Goal: Task Accomplishment & Management: Manage account settings

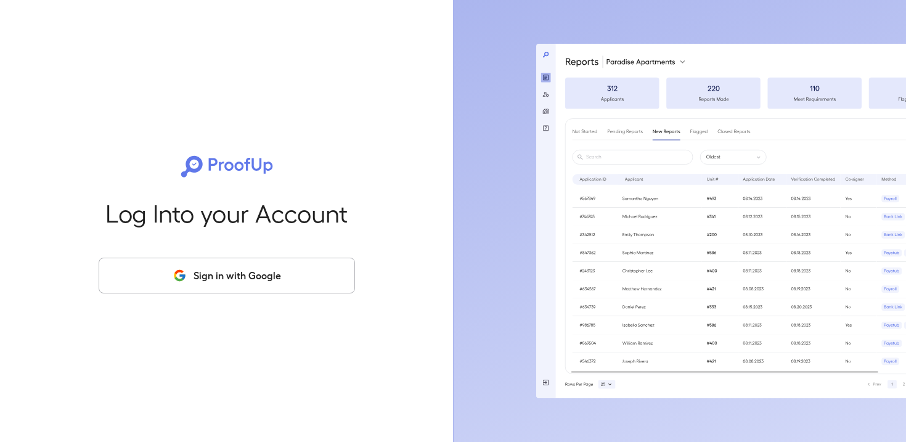
click at [258, 281] on button "Sign in with Google" at bounding box center [227, 276] width 256 height 36
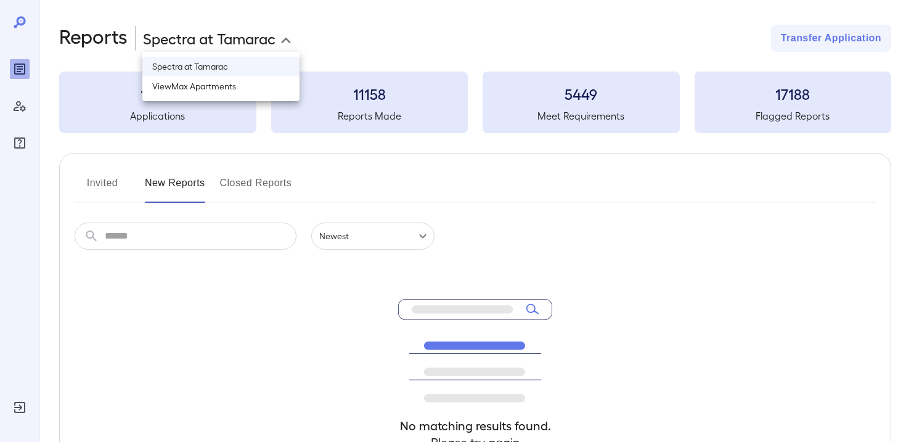
click at [250, 34] on body "**********" at bounding box center [453, 221] width 906 height 442
click at [236, 81] on li "ViewMax Apartments" at bounding box center [220, 86] width 157 height 20
type input "**********"
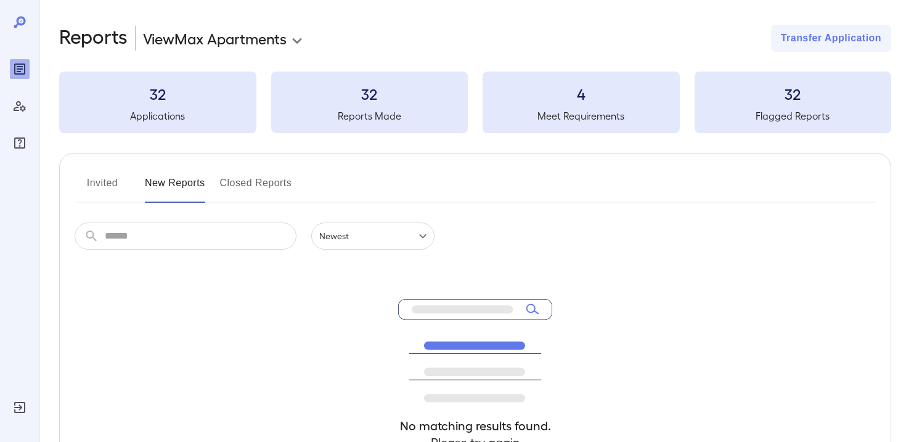
click at [91, 180] on button "Invited" at bounding box center [102, 188] width 55 height 30
click at [238, 172] on div "Invited New Reports Closed Reports ​ ​ Newest ****** No matching results found.…" at bounding box center [475, 339] width 832 height 372
click at [157, 176] on button "New Reports" at bounding box center [175, 188] width 60 height 30
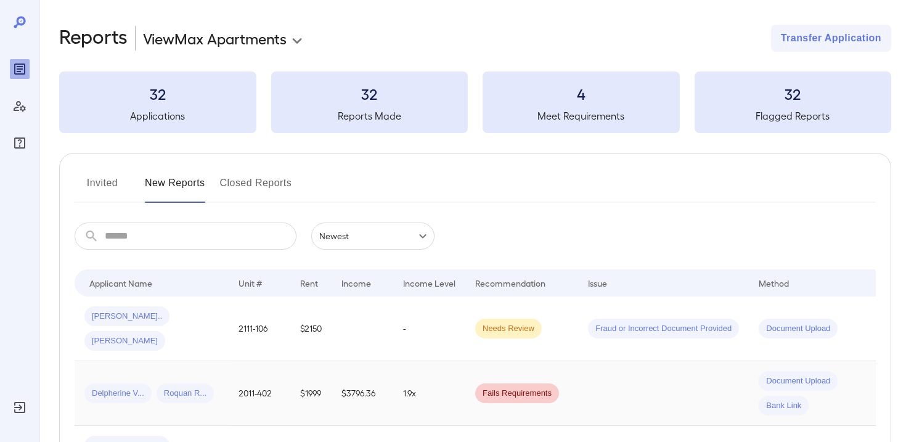
scroll to position [32, 0]
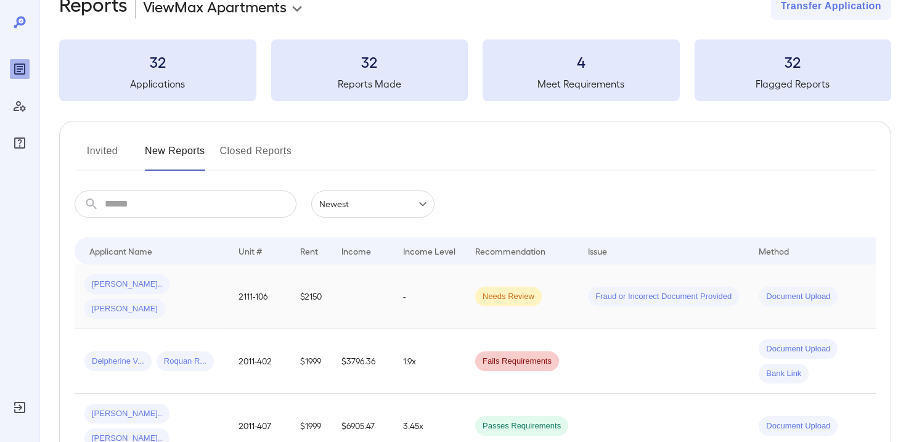
click at [393, 290] on td "-" at bounding box center [429, 297] width 72 height 65
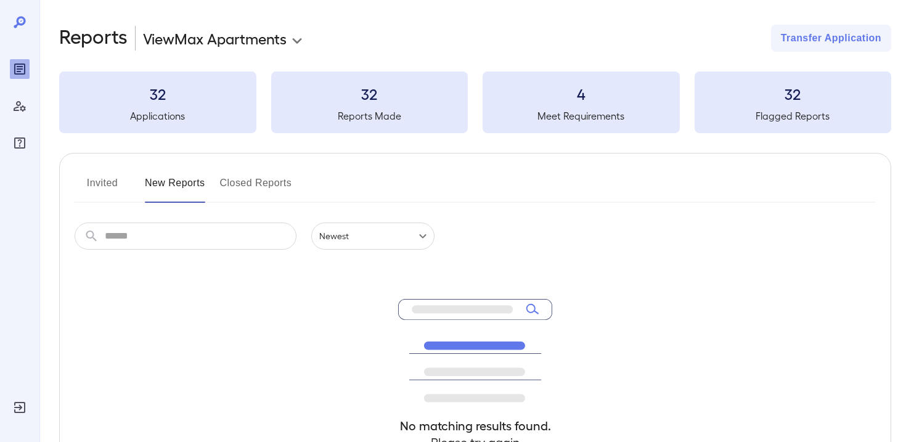
click at [174, 180] on button "New Reports" at bounding box center [175, 188] width 60 height 30
click at [250, 183] on button "Closed Reports" at bounding box center [256, 188] width 72 height 30
click at [176, 176] on button "New Reports" at bounding box center [175, 188] width 60 height 30
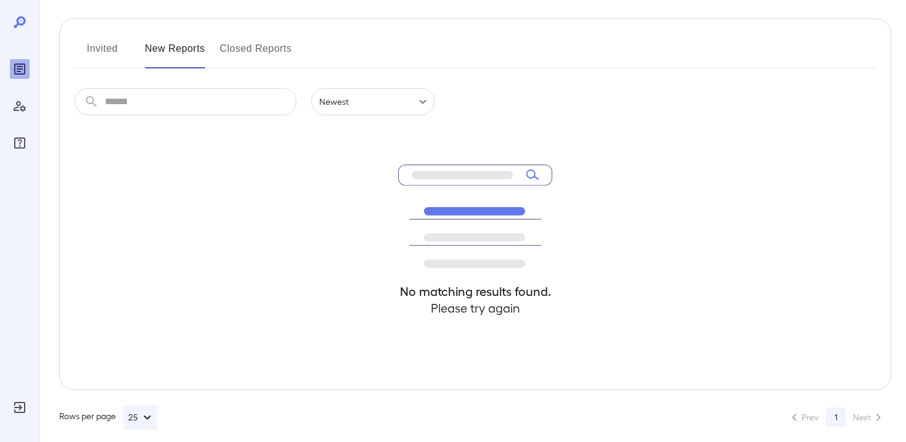
scroll to position [147, 0]
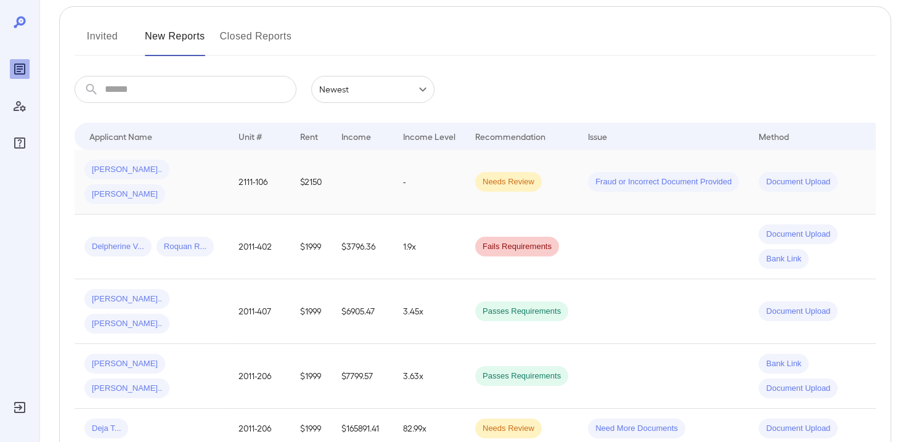
click at [434, 170] on td "-" at bounding box center [429, 182] width 72 height 65
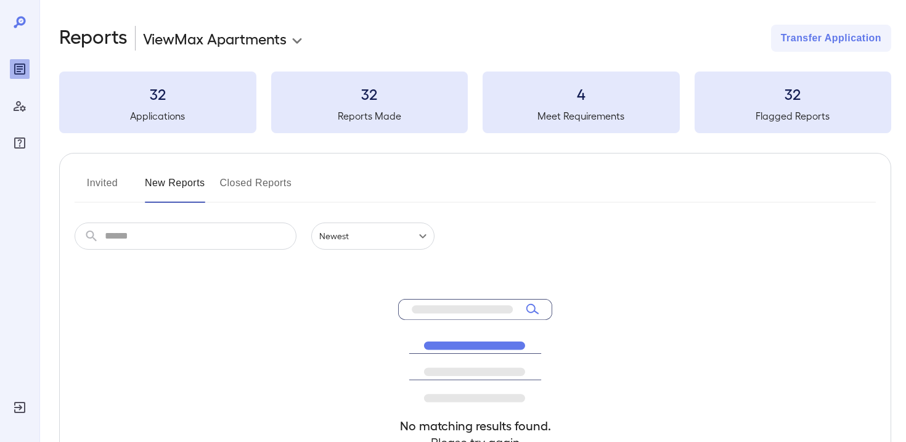
click at [262, 187] on button "Closed Reports" at bounding box center [256, 188] width 72 height 30
click at [180, 181] on button "New Reports" at bounding box center [175, 188] width 60 height 30
click at [104, 187] on button "Invited" at bounding box center [102, 188] width 55 height 30
click at [183, 184] on button "New Reports" at bounding box center [175, 188] width 60 height 30
click at [279, 180] on button "Closed Reports" at bounding box center [256, 188] width 72 height 30
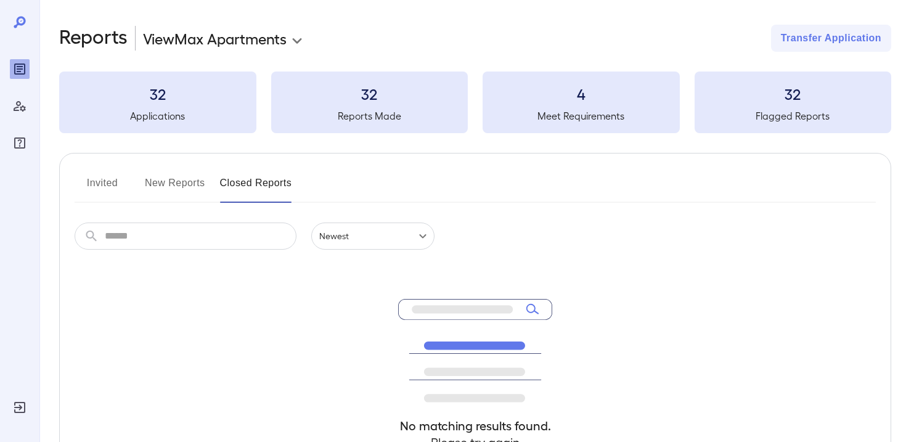
click at [277, 45] on body "**********" at bounding box center [453, 221] width 906 height 442
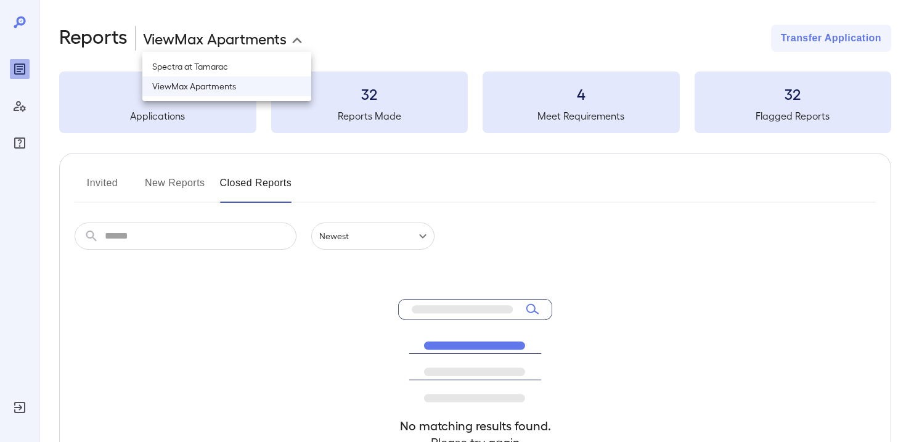
click at [244, 86] on li "ViewMax Apartments" at bounding box center [226, 86] width 169 height 20
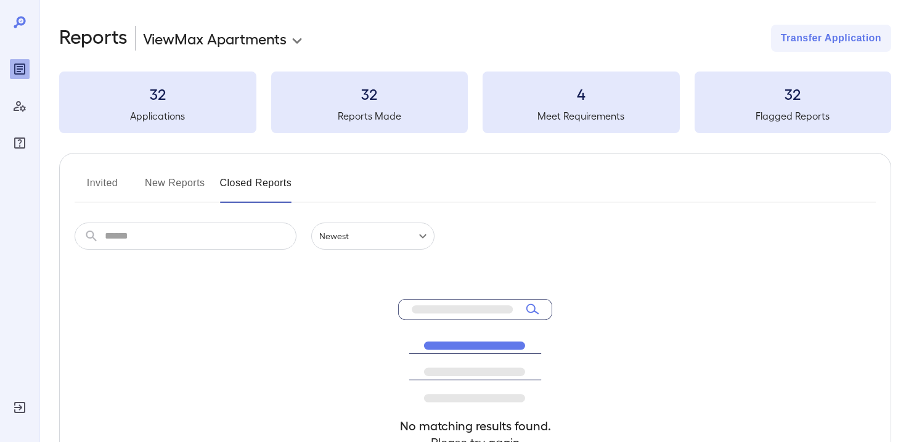
click at [176, 176] on button "New Reports" at bounding box center [175, 188] width 60 height 30
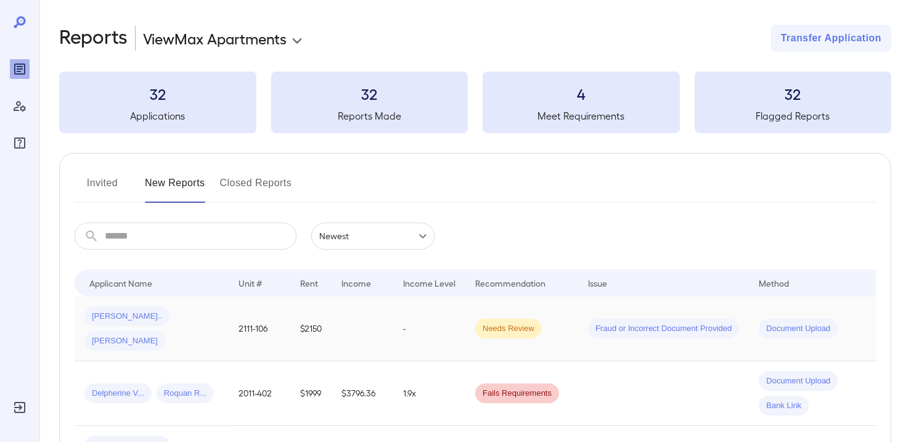
click at [205, 325] on div "[PERSON_NAME].. [PERSON_NAME]" at bounding box center [151, 328] width 134 height 44
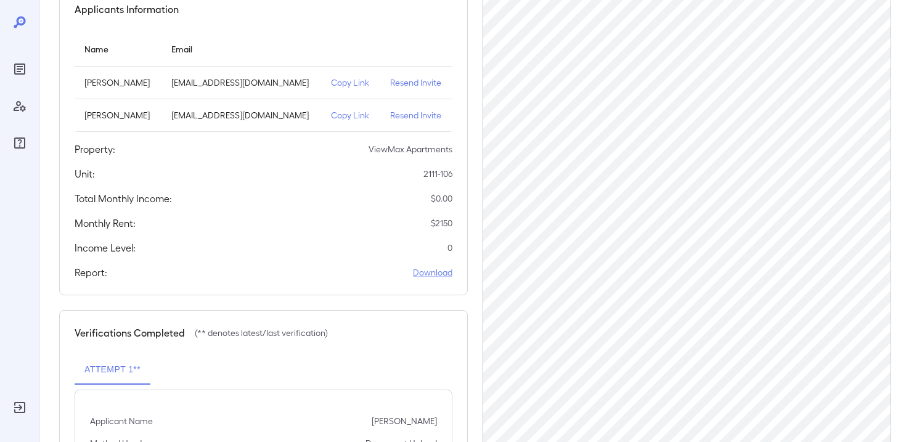
scroll to position [129, 0]
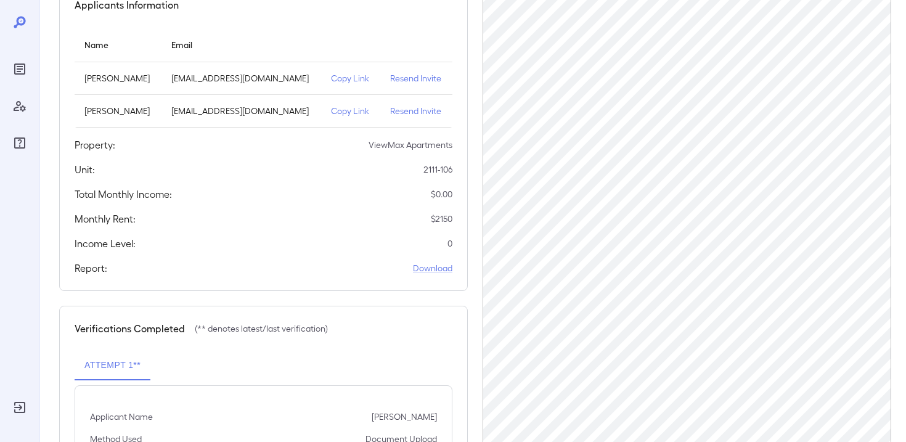
click at [411, 115] on p "Resend Invite" at bounding box center [416, 111] width 52 height 12
click at [402, 81] on p "Resend Invite" at bounding box center [416, 78] width 52 height 12
